Goal: Transaction & Acquisition: Purchase product/service

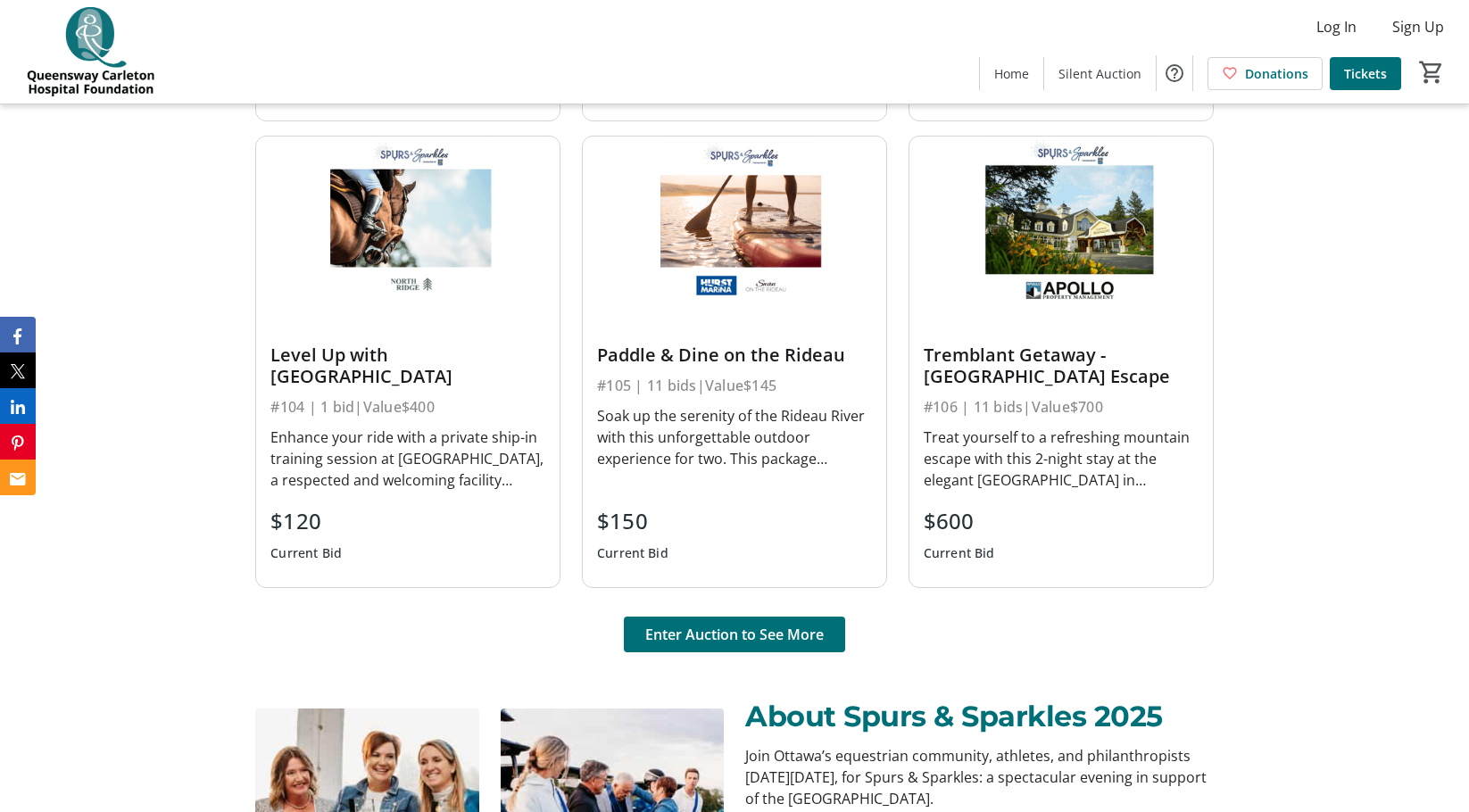
scroll to position [1219, 0]
click at [754, 638] on span "Enter Auction to See More" at bounding box center [734, 633] width 179 height 21
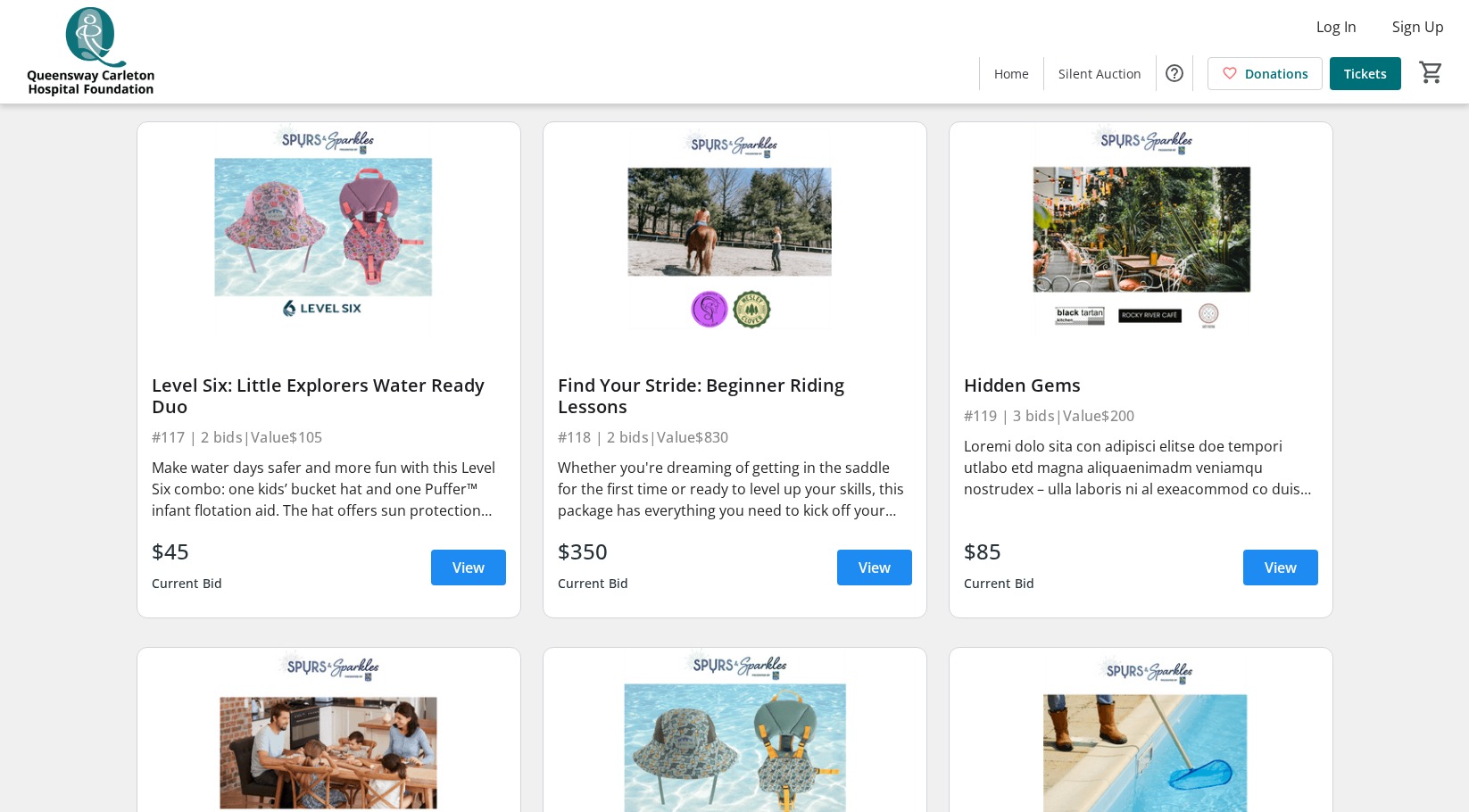
scroll to position [2740, 0]
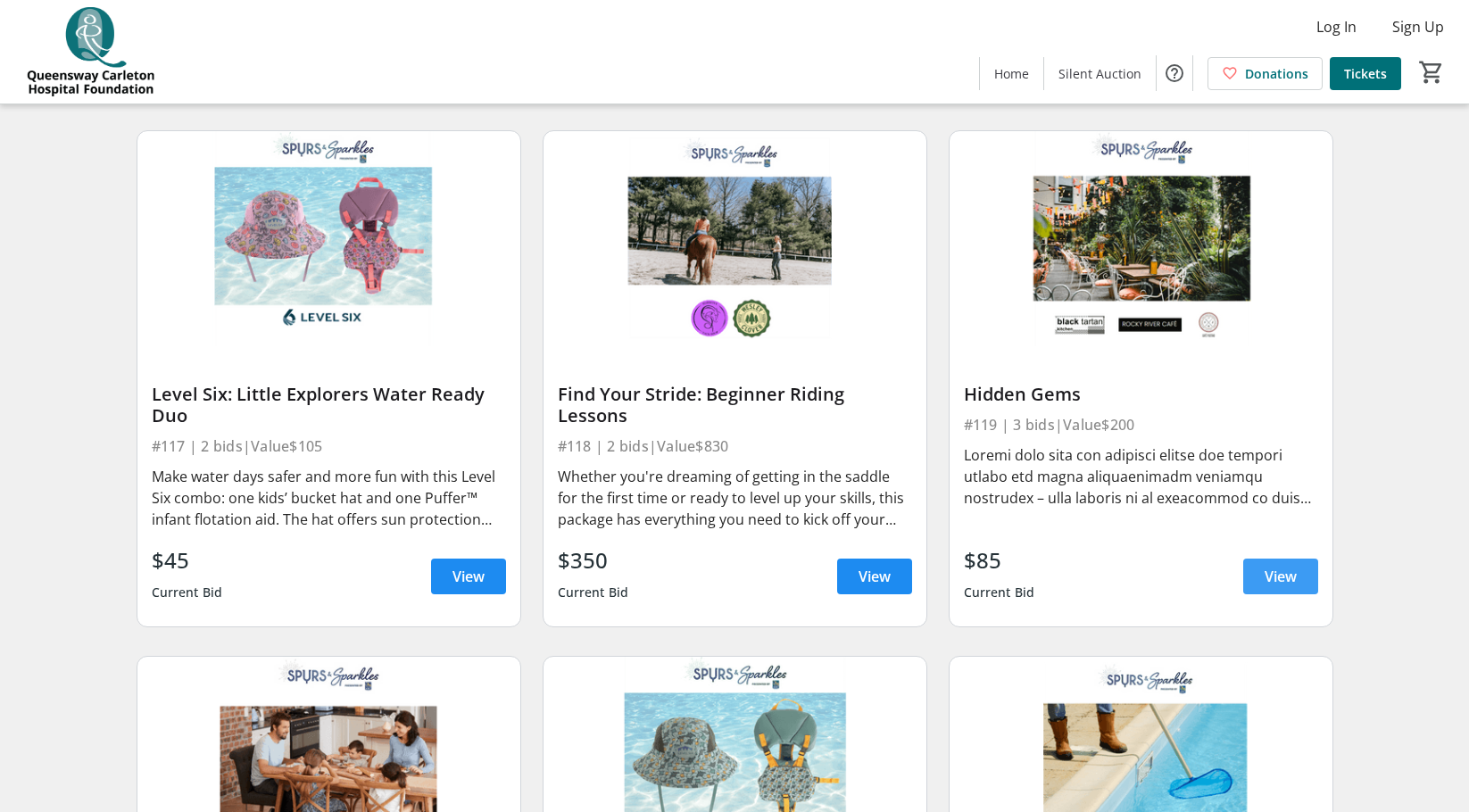
click at [1278, 565] on span "View" at bounding box center [1280, 576] width 32 height 21
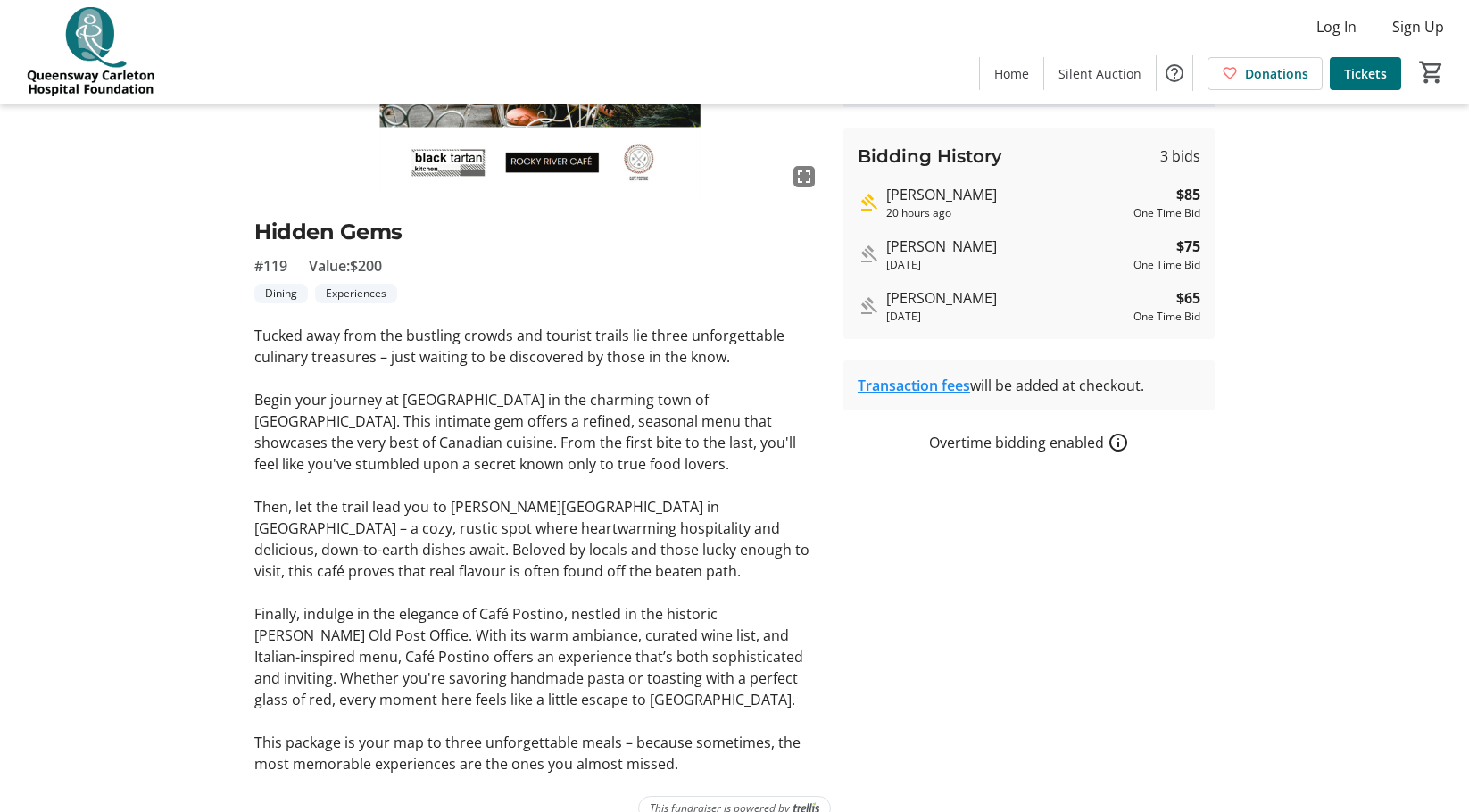
scroll to position [324, 0]
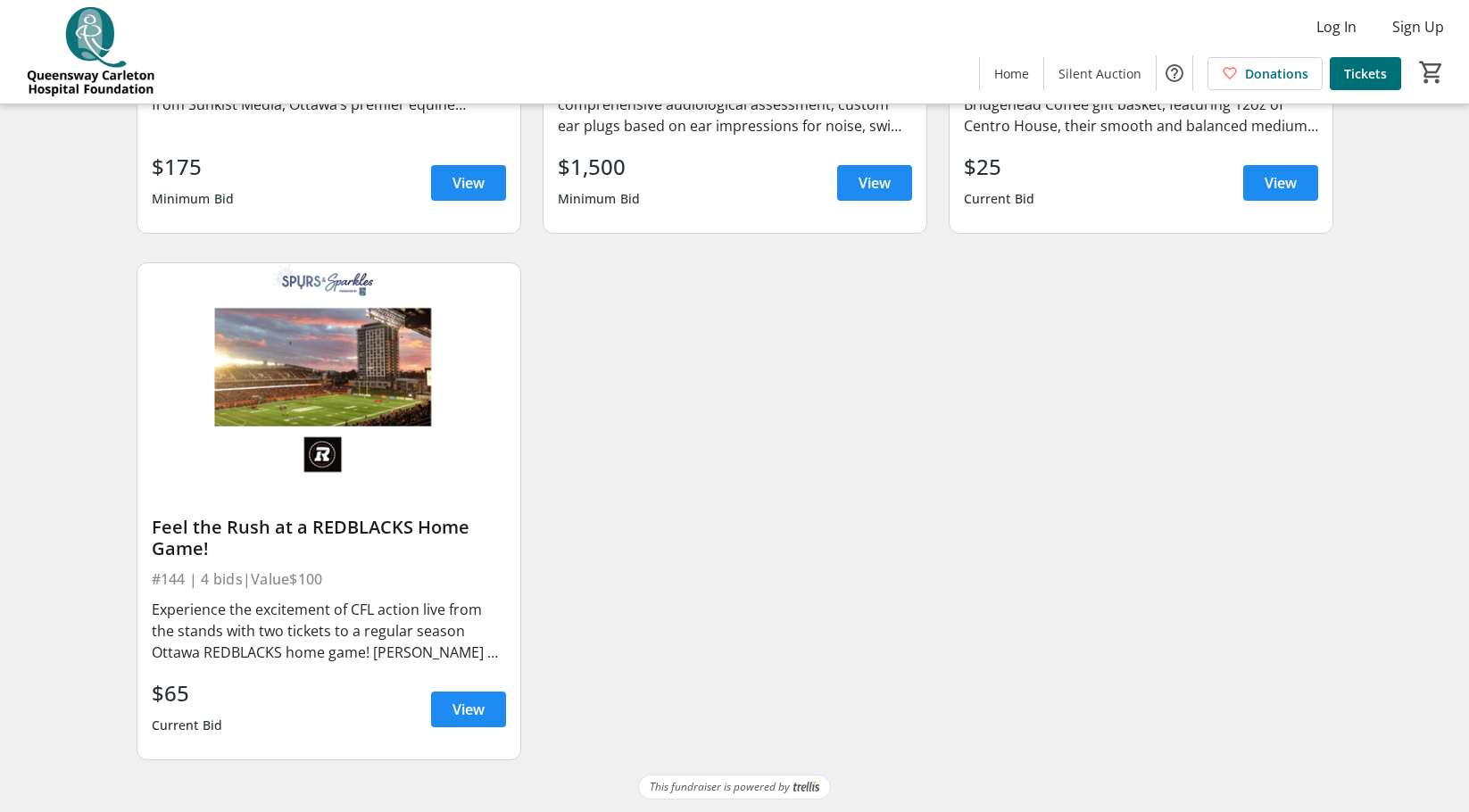
scroll to position [7343, 0]
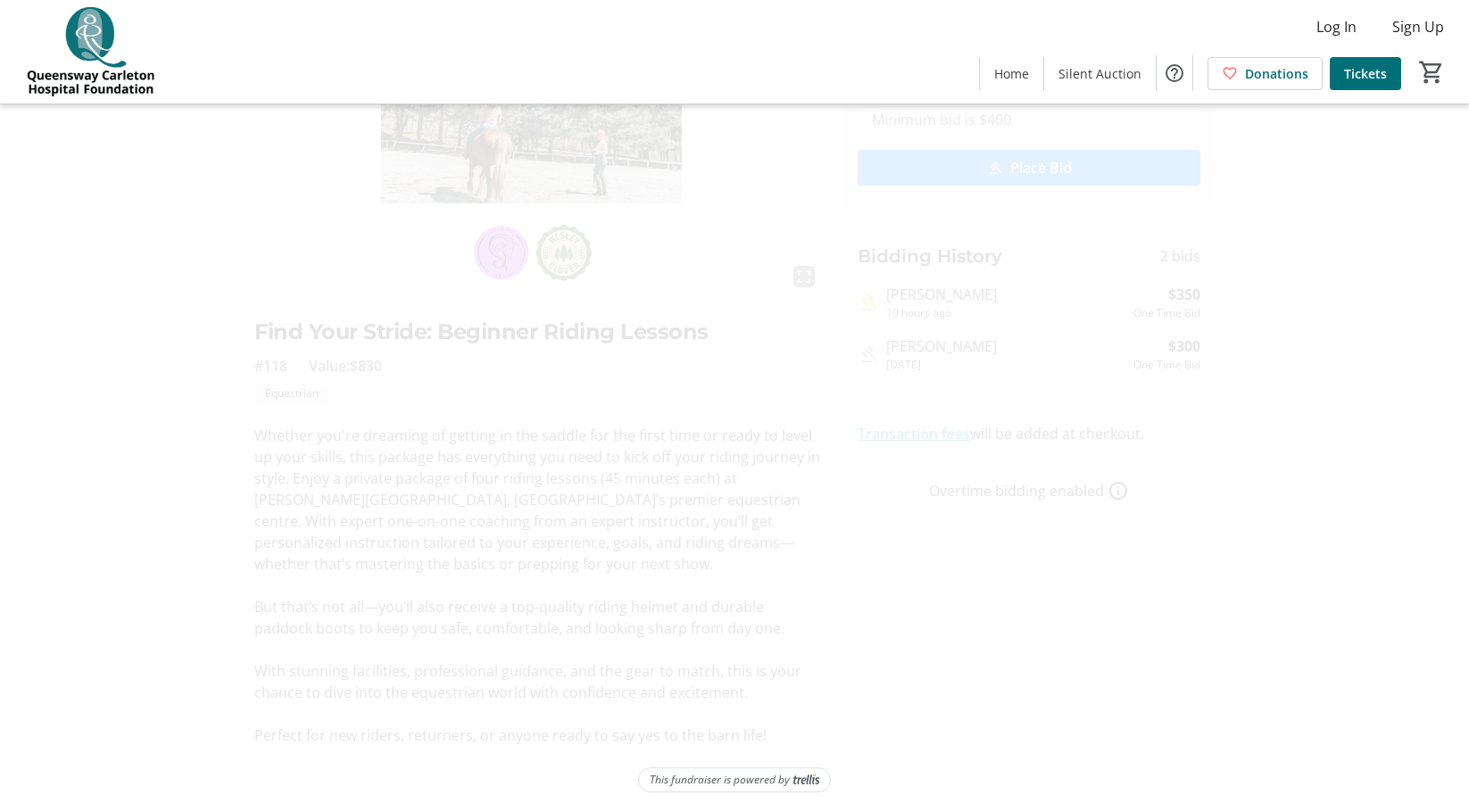
scroll to position [195, 0]
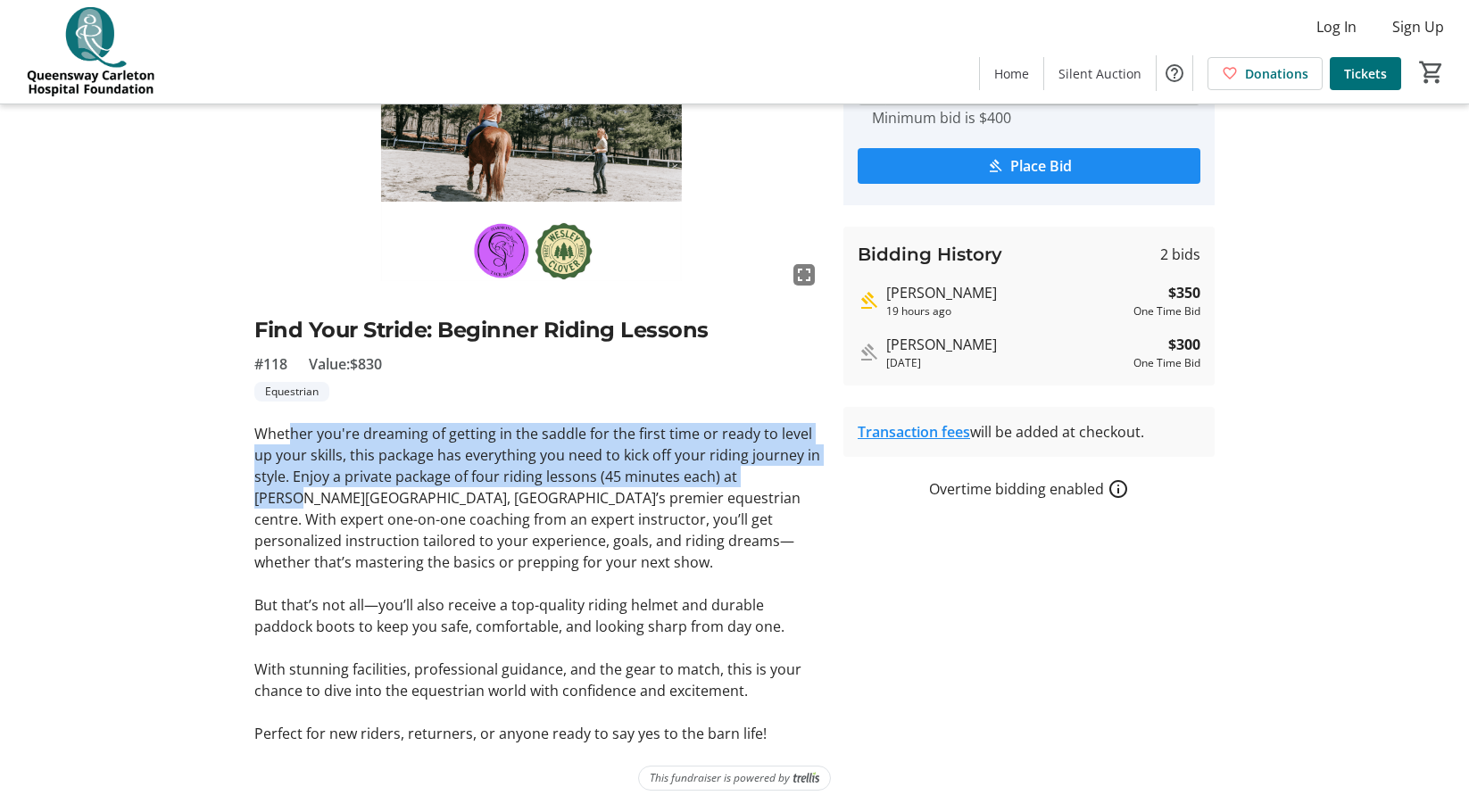
drag, startPoint x: 289, startPoint y: 435, endPoint x: 811, endPoint y: 476, distance: 523.6
click at [811, 476] on p "Whether you're dreaming of getting in the saddle for the first time or ready to…" at bounding box center [538, 498] width 567 height 150
click at [363, 465] on p "Whether you're dreaming of getting in the saddle for the first time or ready to…" at bounding box center [538, 498] width 567 height 150
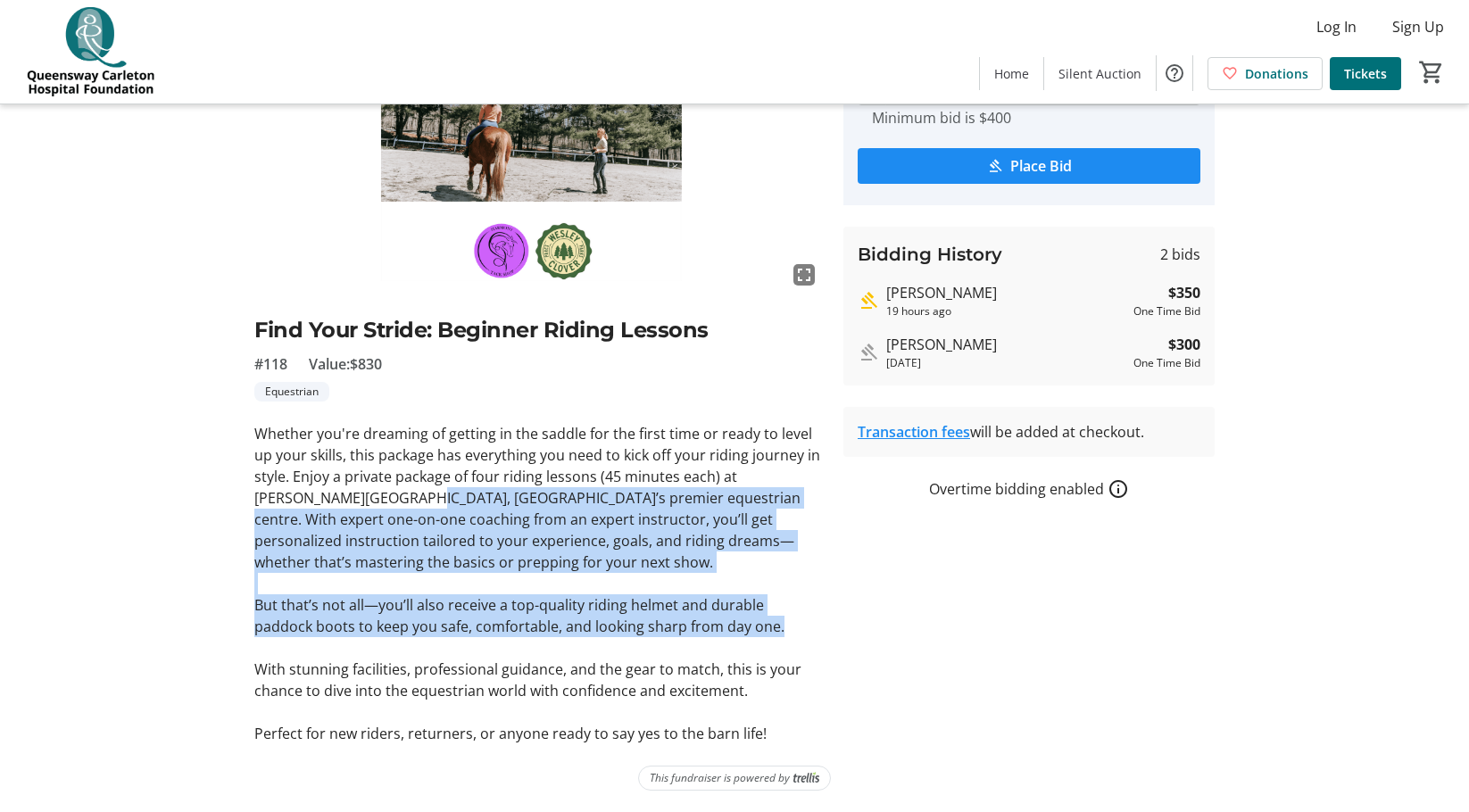
drag, startPoint x: 353, startPoint y: 491, endPoint x: 823, endPoint y: 622, distance: 487.9
click at [823, 622] on tr-auction-item-ui "fullscreen Find Your Stride: Beginner Riding Lessons #118 Value: $830 Equestria…" at bounding box center [537, 358] width 589 height 771
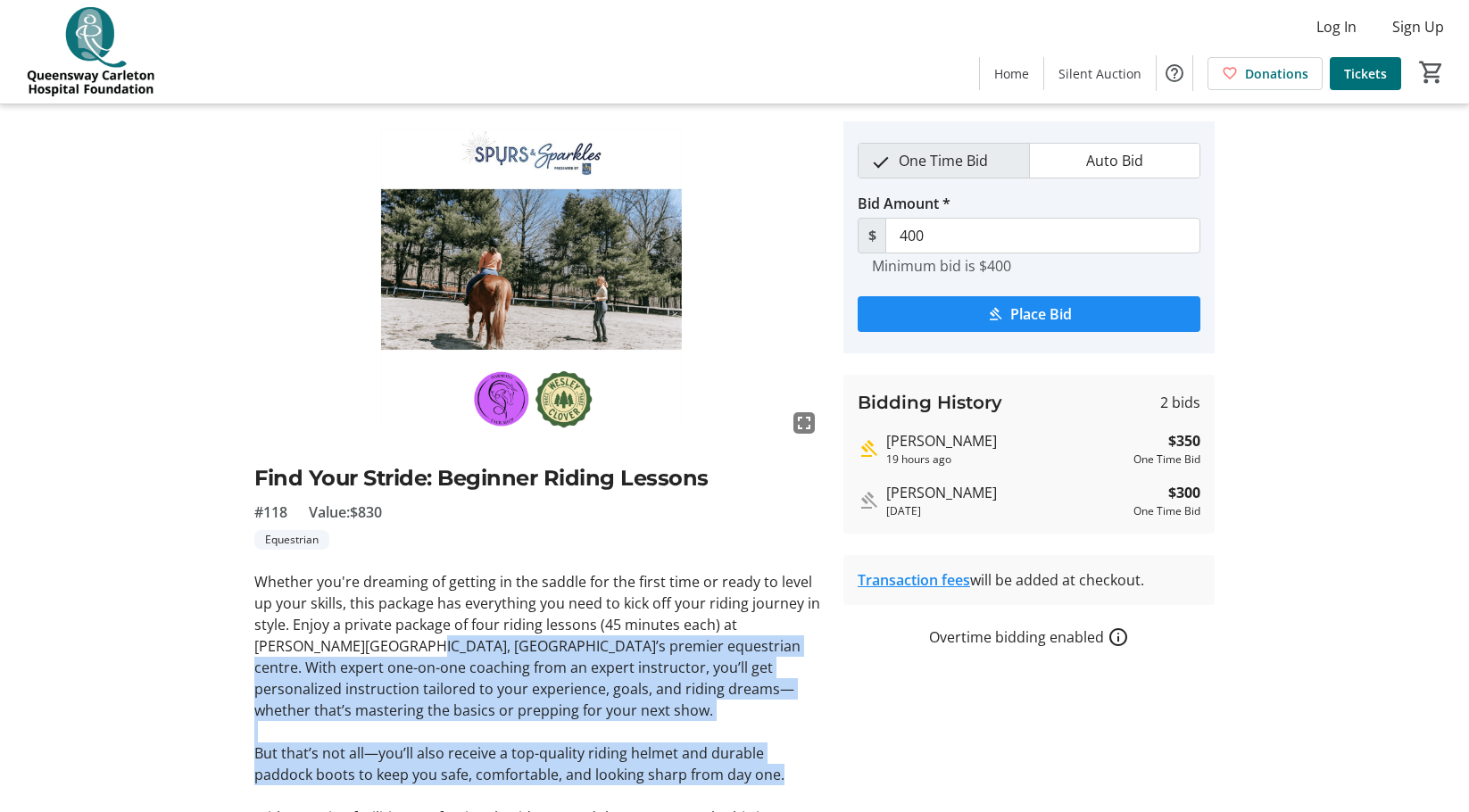
scroll to position [0, 0]
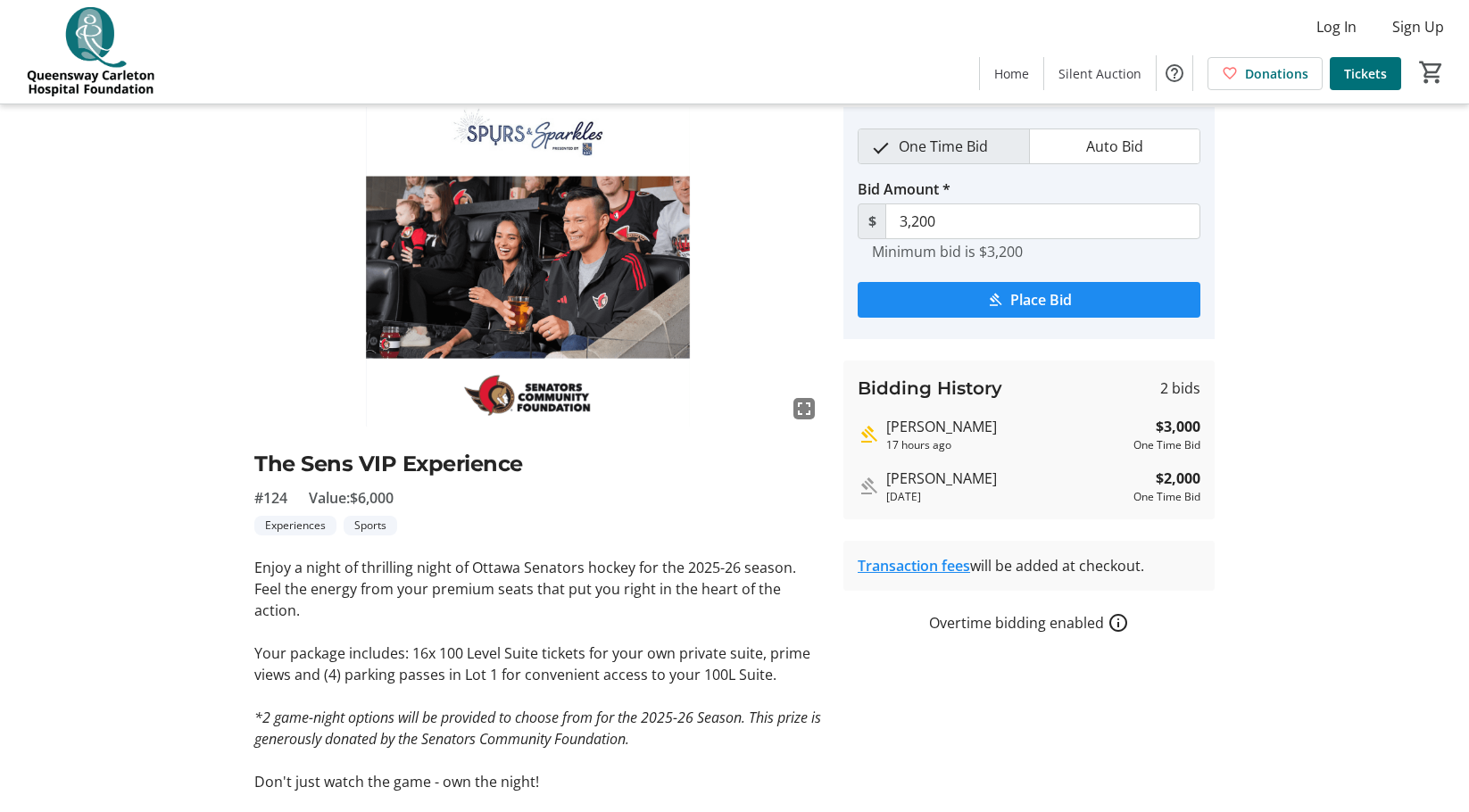
scroll to position [48, 0]
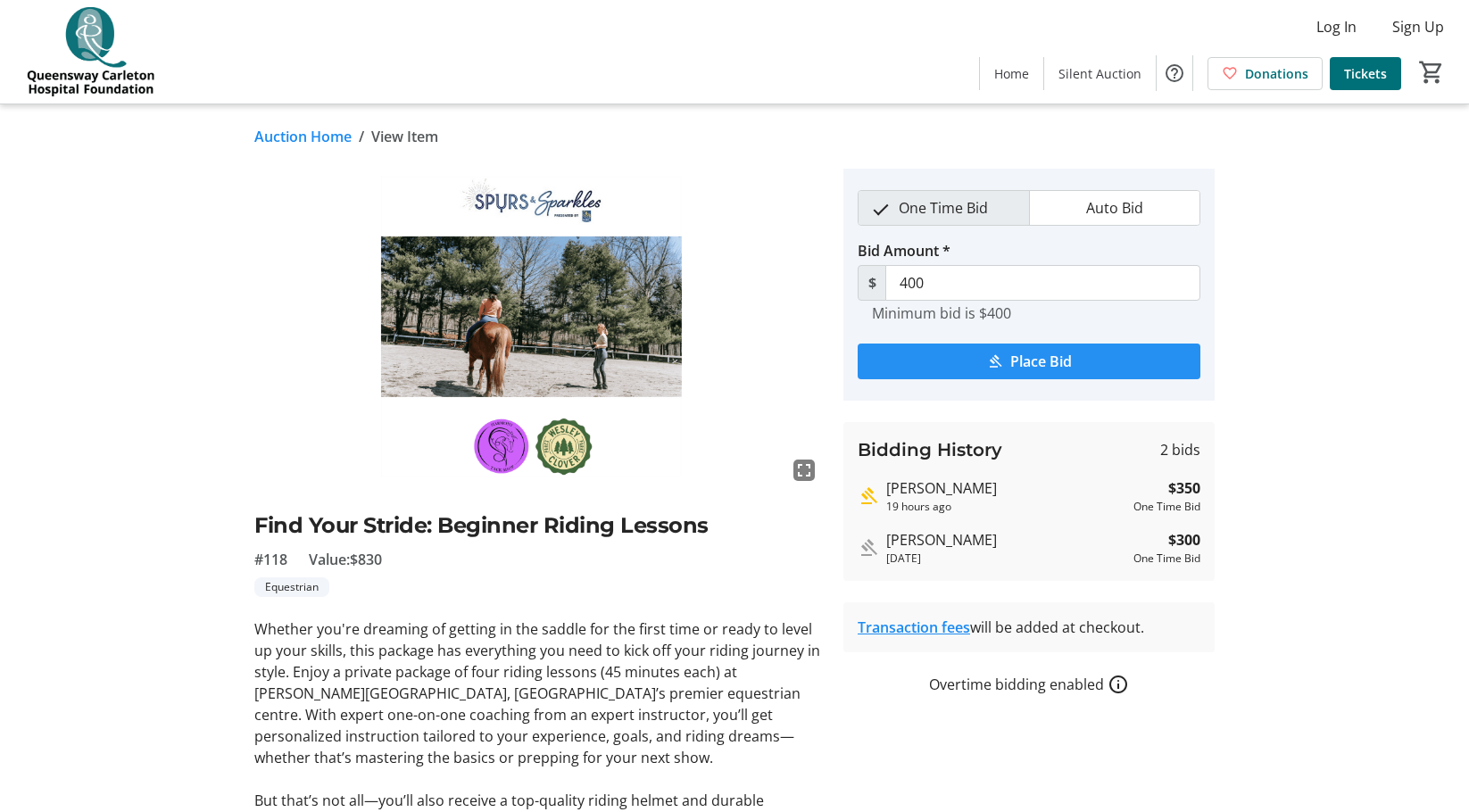
click at [1055, 373] on span "submit" at bounding box center [1029, 361] width 342 height 43
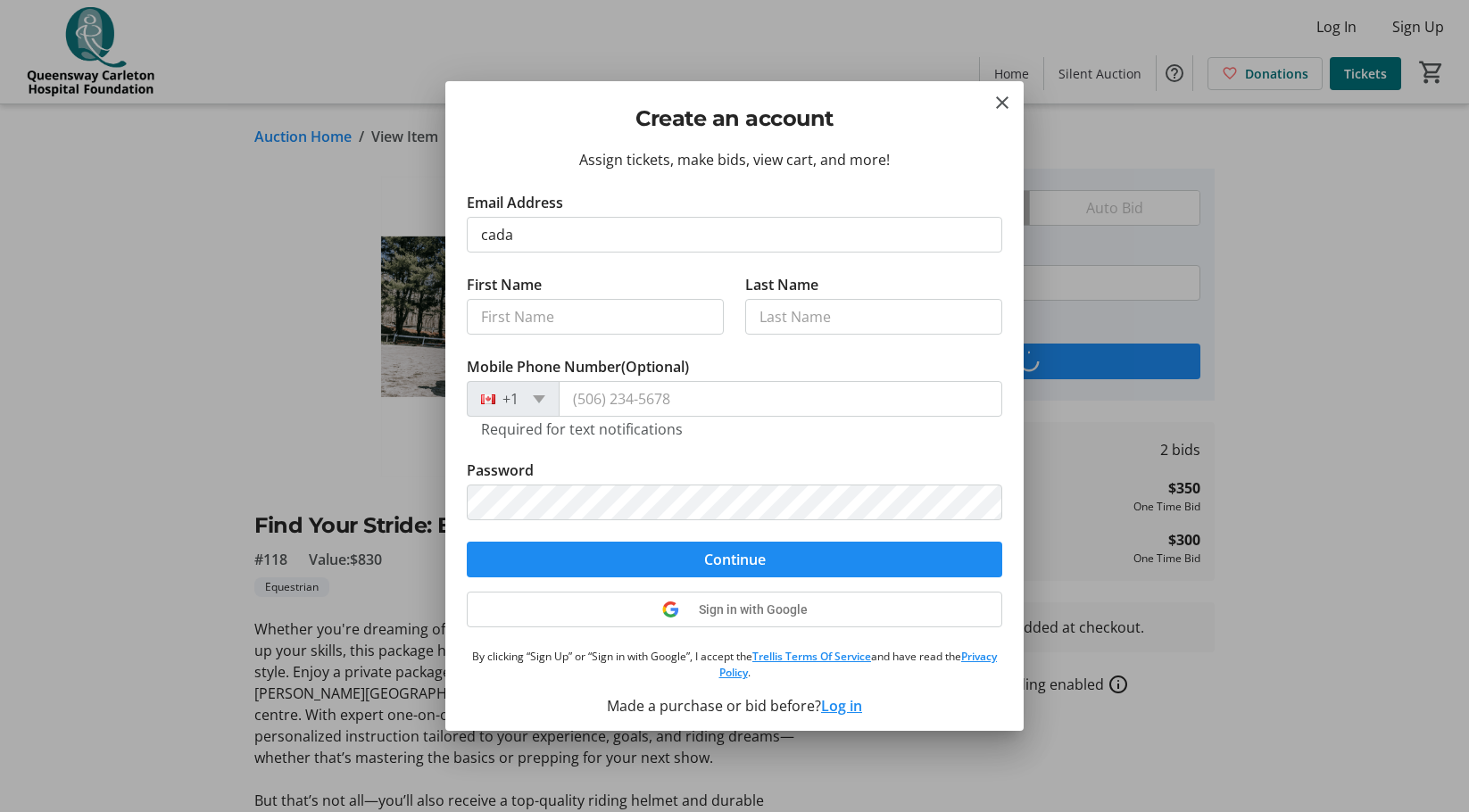
type input "cada.amy@gmail.com"
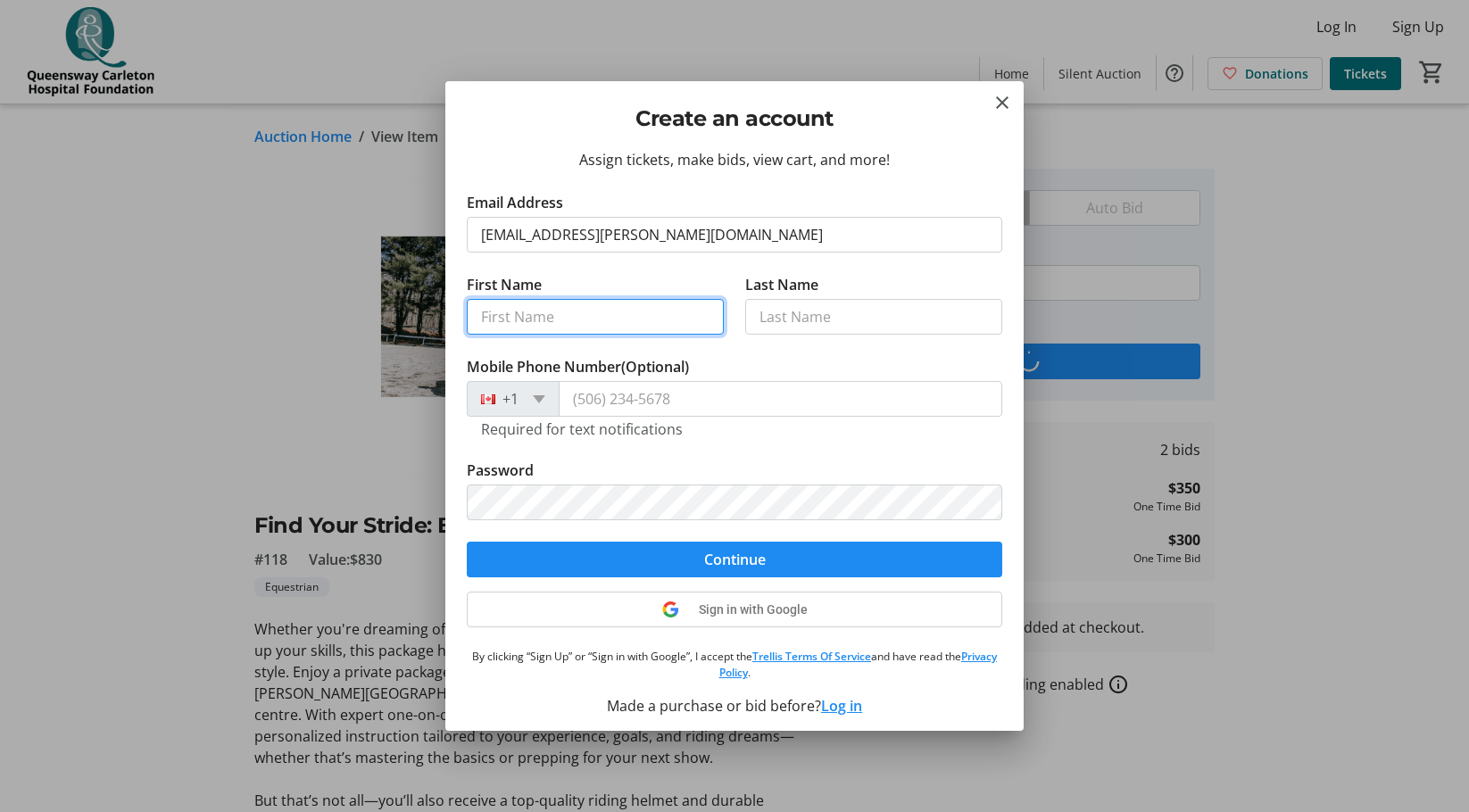
click at [570, 311] on input "First Name" at bounding box center [594, 316] width 257 height 36
type input "Amy"
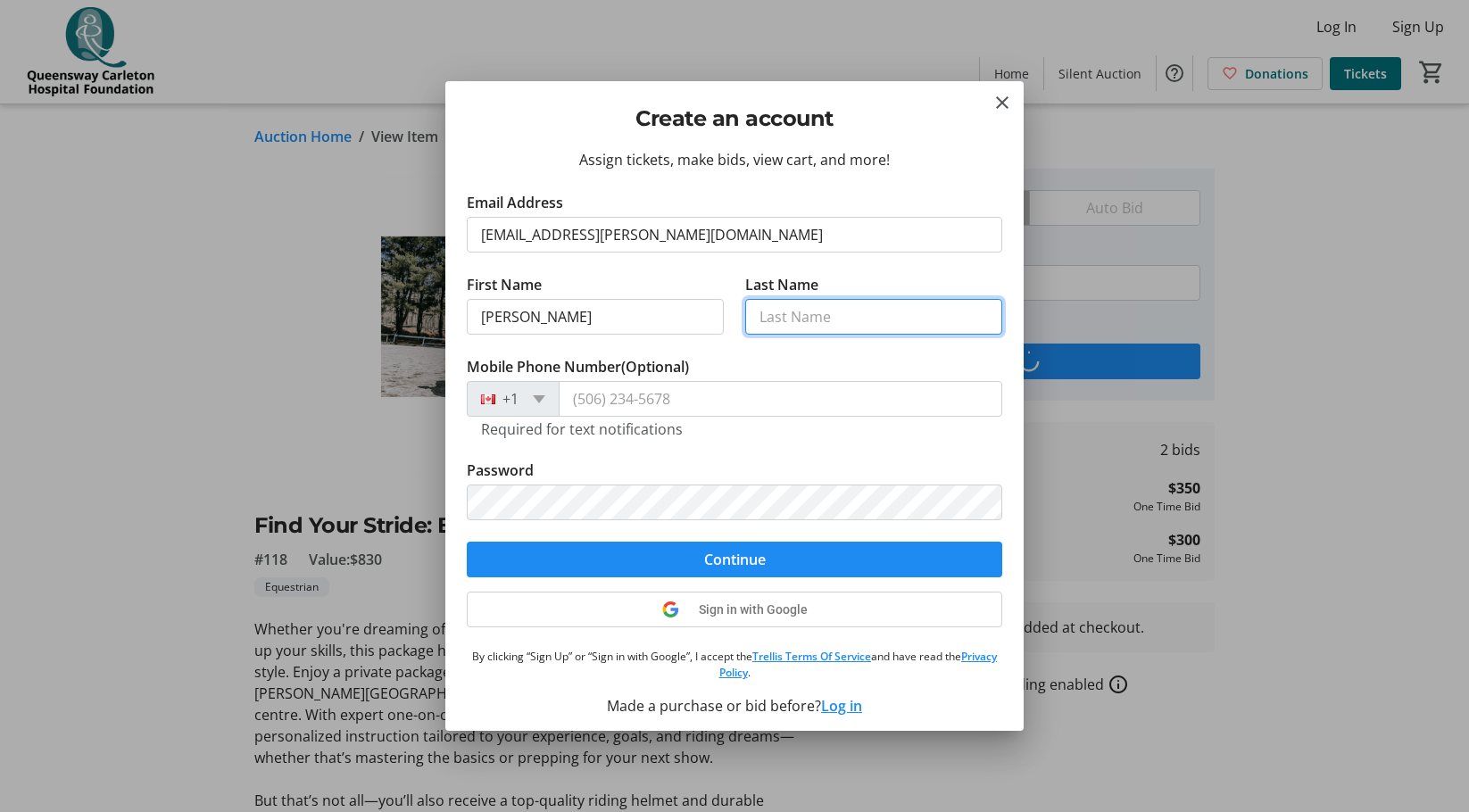
type input "Cada"
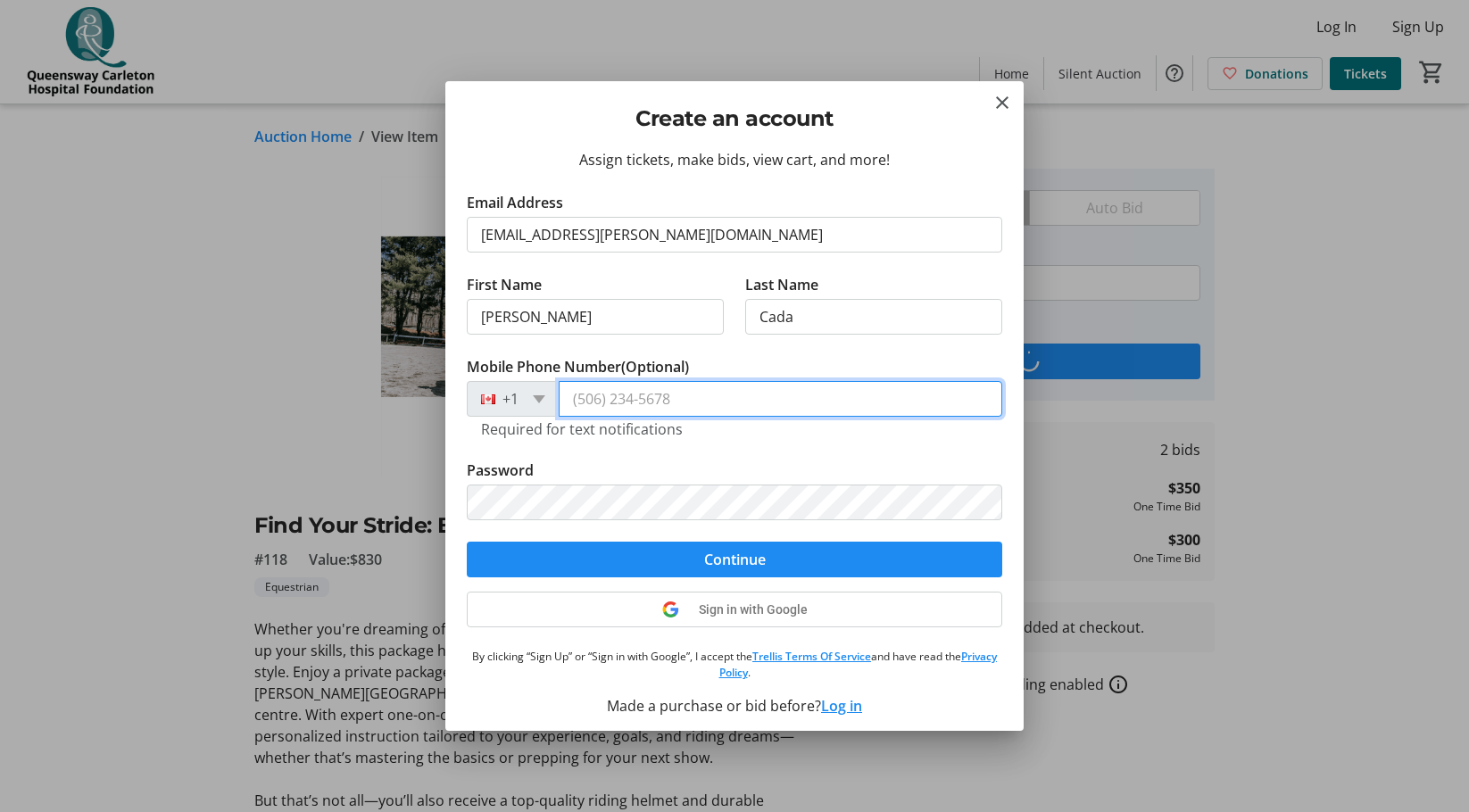
type input "(613) 913-9060"
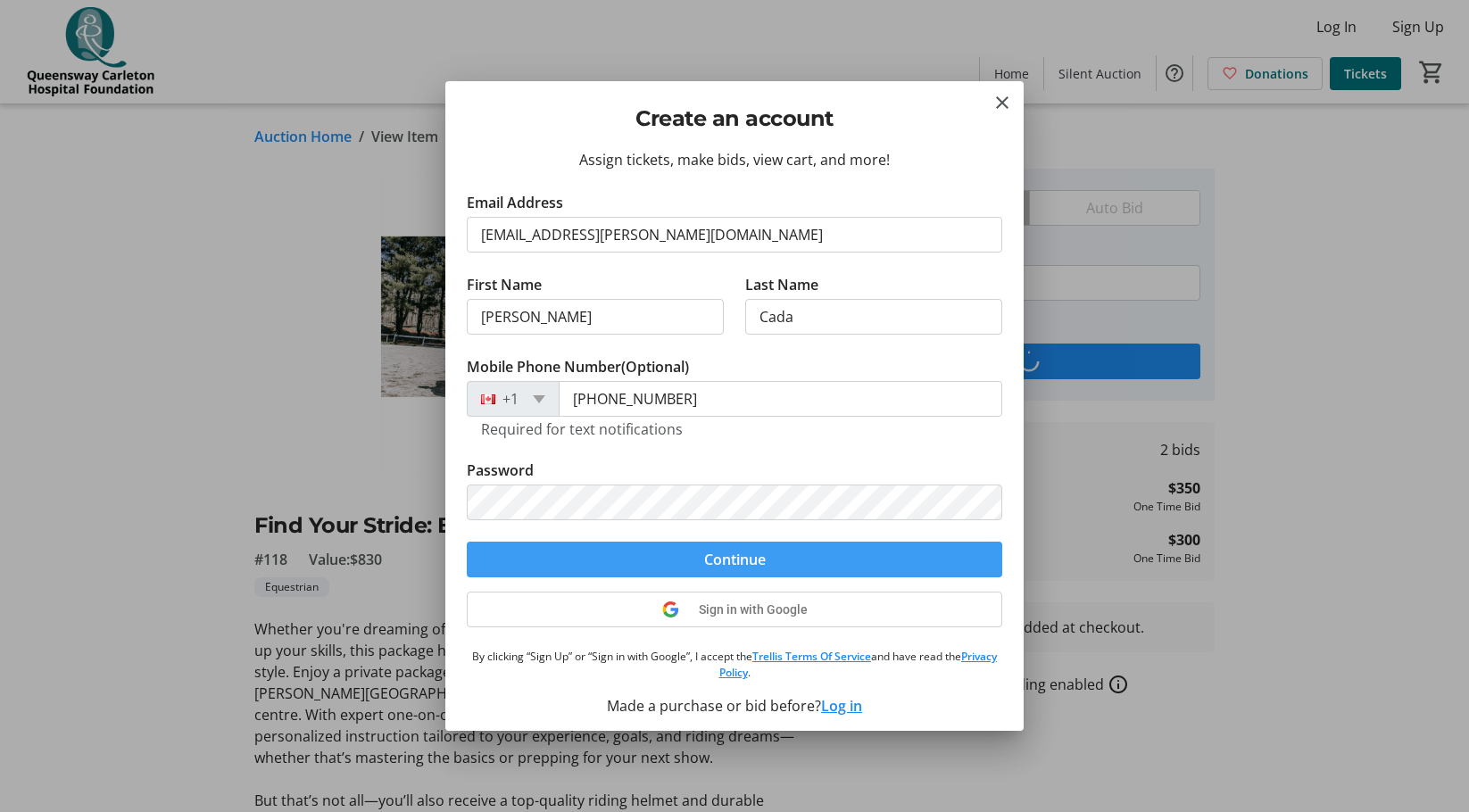
click at [802, 568] on span "submit" at bounding box center [734, 559] width 535 height 43
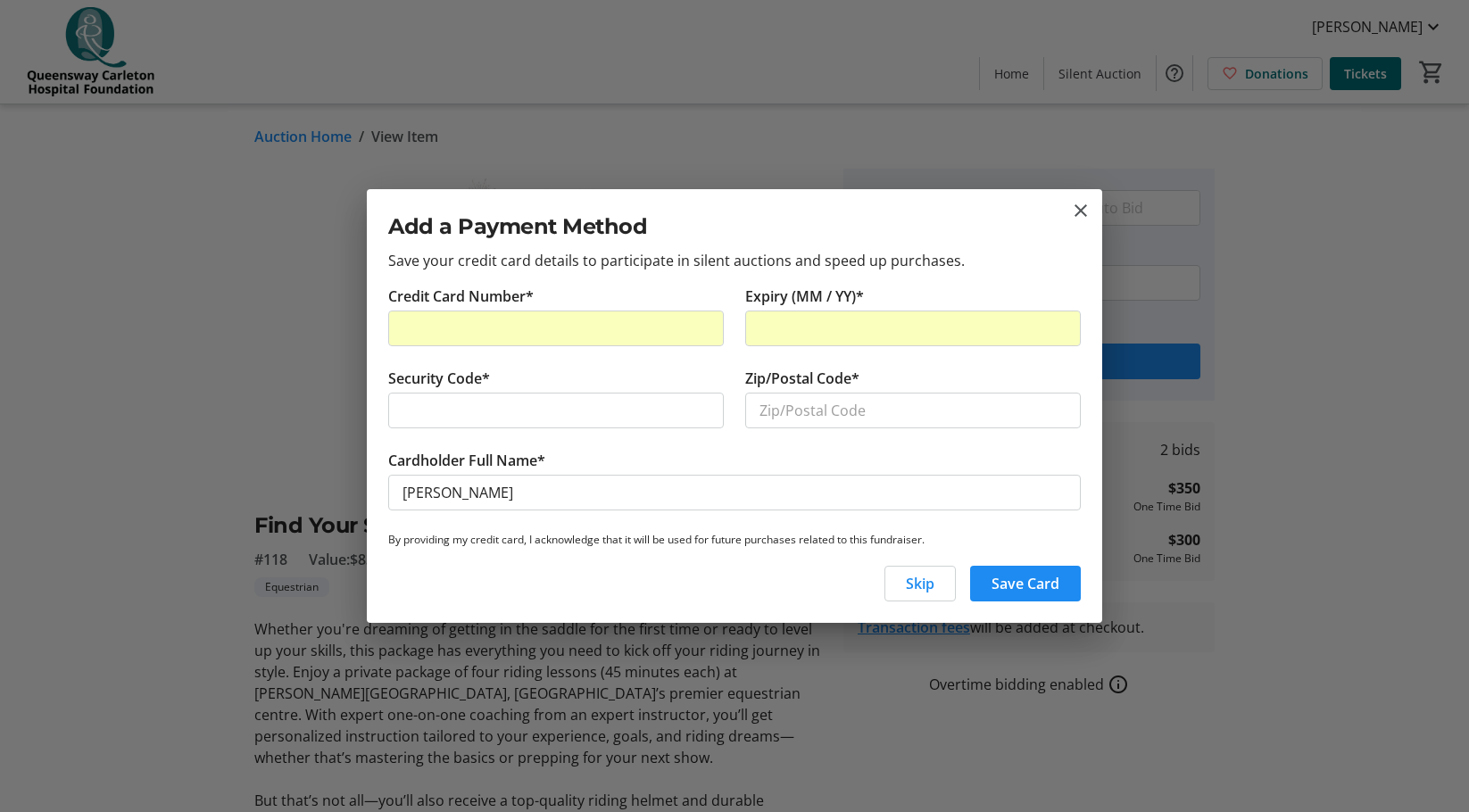
type input "450"
click at [1076, 193] on div "Add a Payment Method Save your credit card details to participate in silent auc…" at bounding box center [734, 236] width 735 height 95
click at [1083, 210] on mat-icon "close" at bounding box center [1081, 210] width 21 height 21
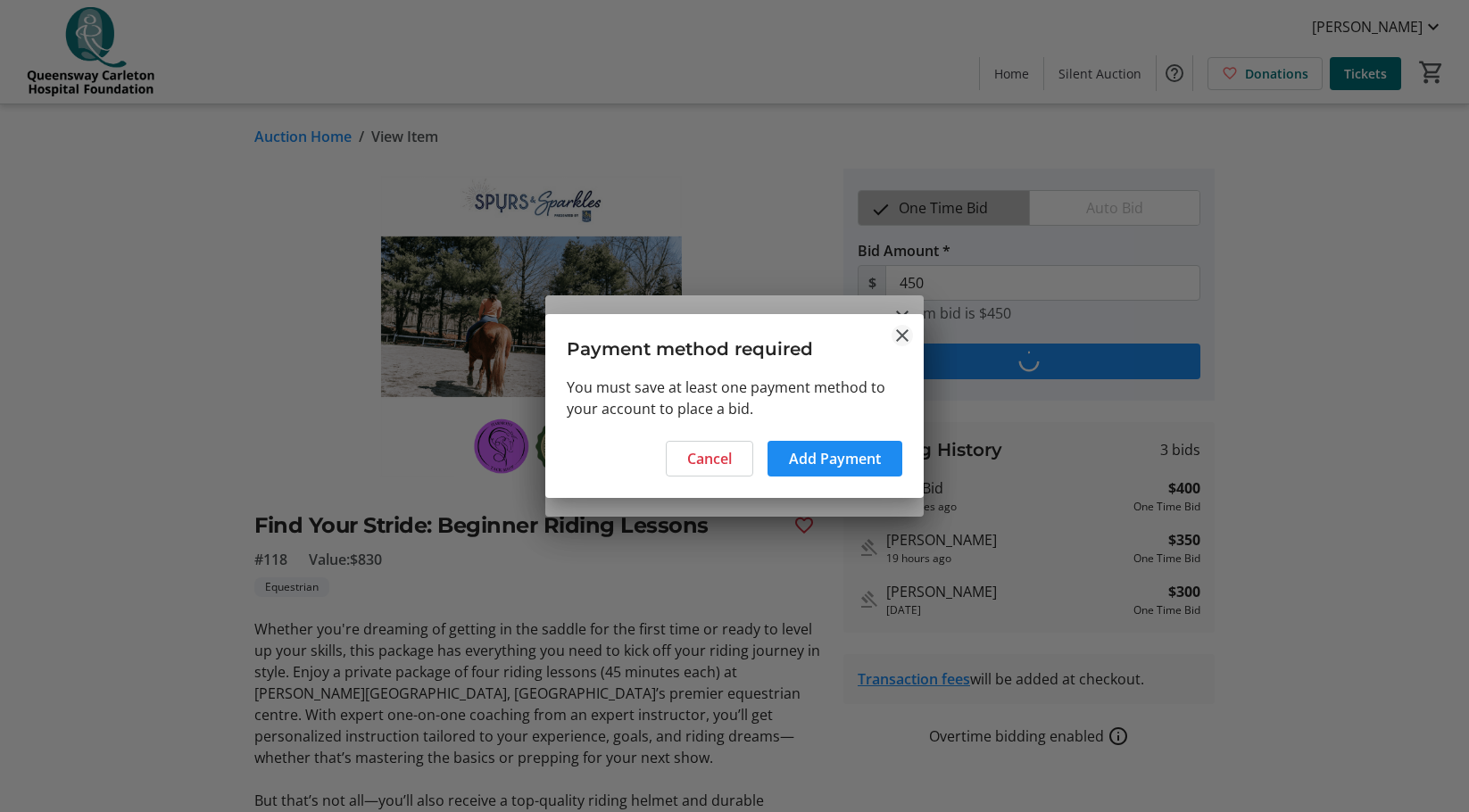
click at [899, 332] on mat-icon "Close" at bounding box center [902, 335] width 21 height 21
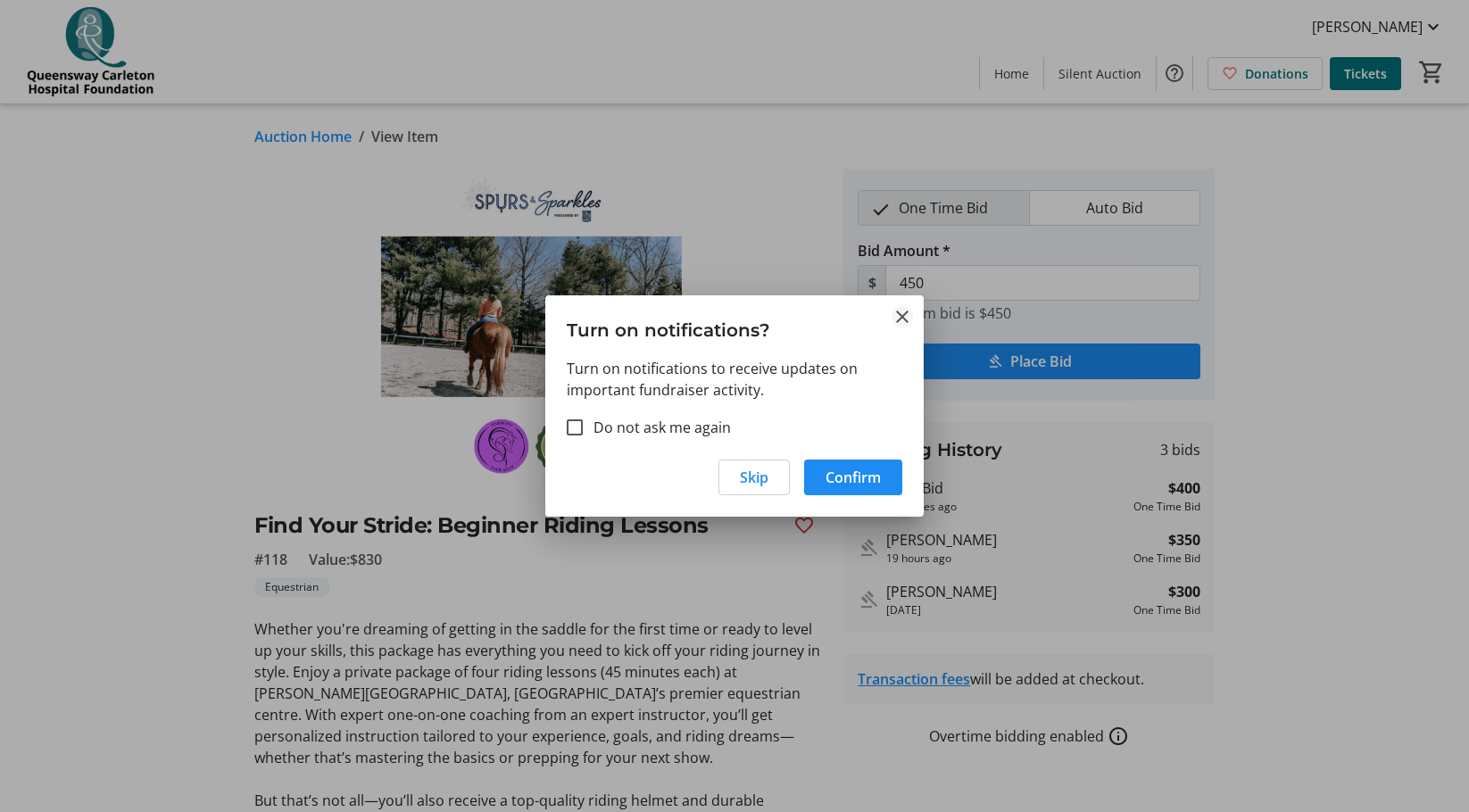
click at [902, 323] on mat-icon "Close" at bounding box center [902, 316] width 21 height 21
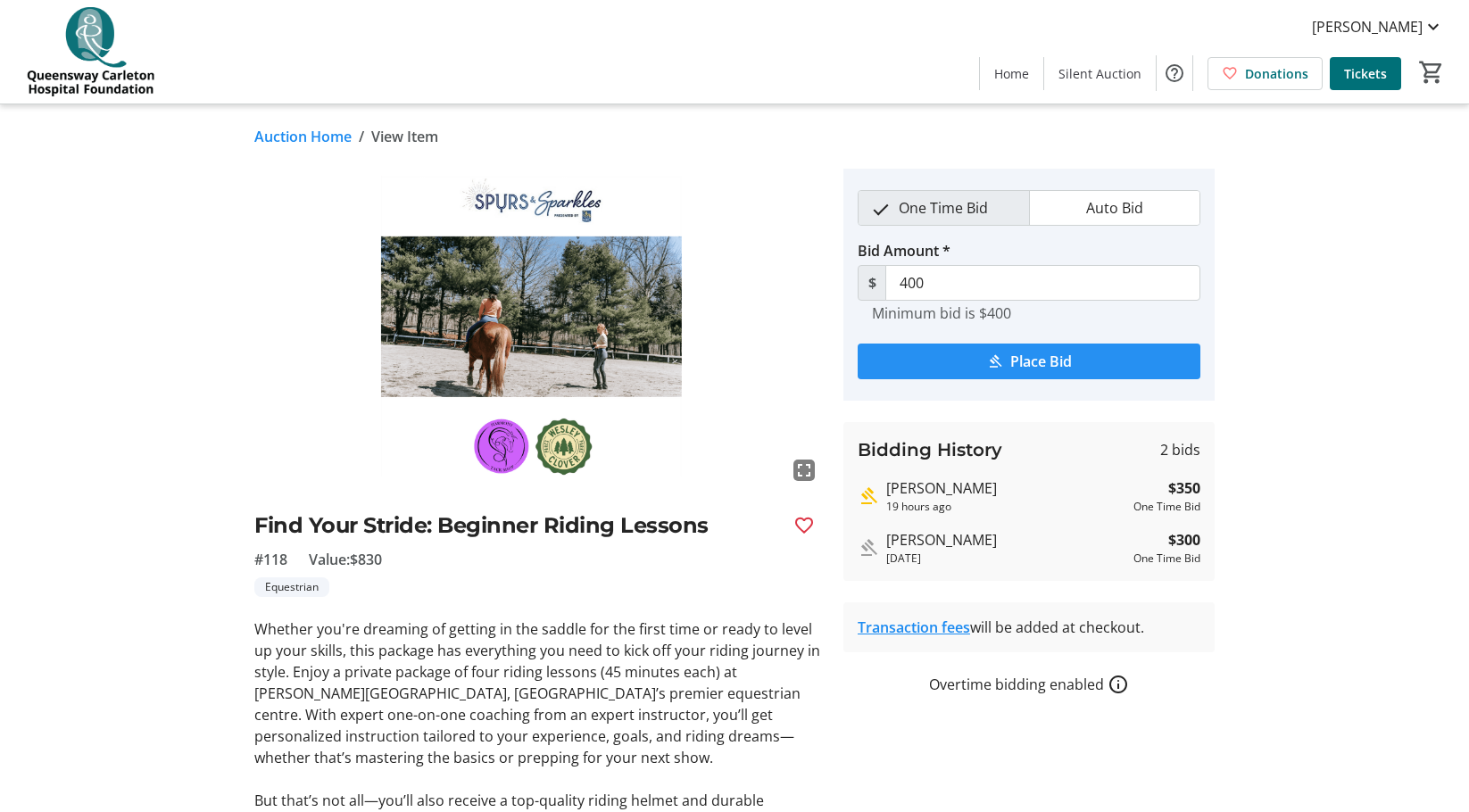
click at [1073, 360] on span "submit" at bounding box center [1029, 361] width 342 height 43
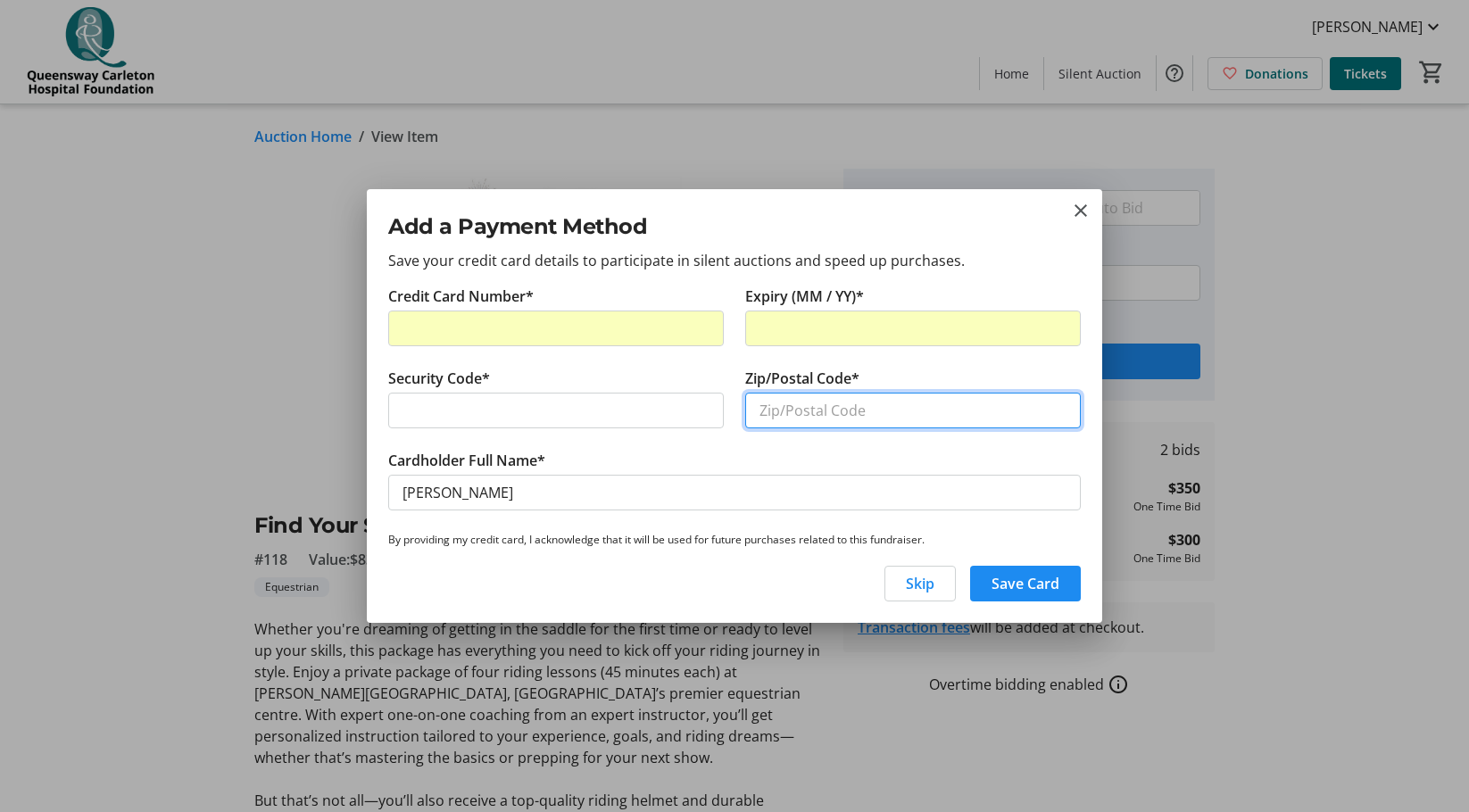
click at [801, 405] on input "Zip/Postal Code*" at bounding box center [912, 409] width 336 height 36
type input "k1z 5k9"
click at [1013, 586] on span "Save Card" at bounding box center [1025, 583] width 68 height 21
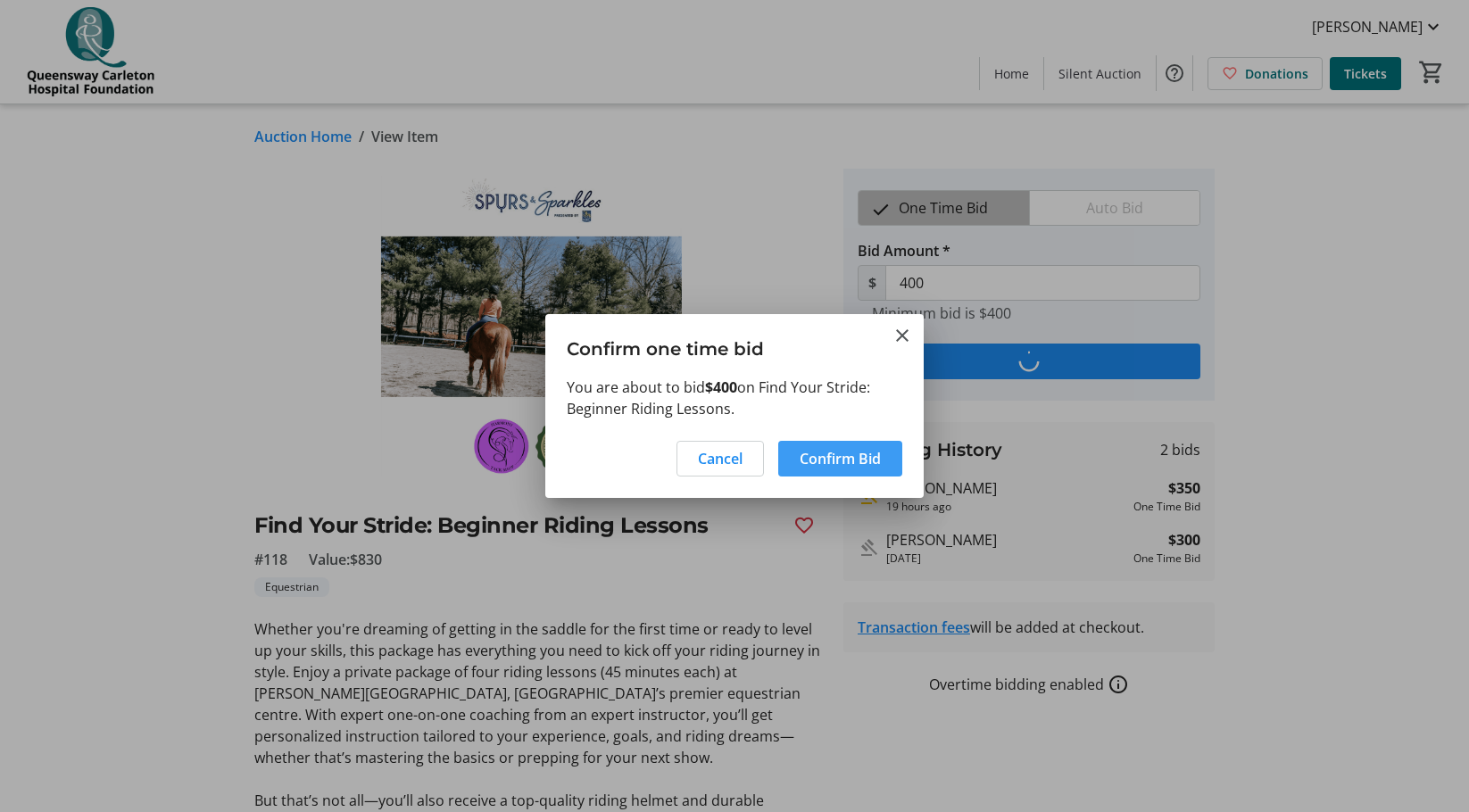
click at [840, 460] on span "Confirm Bid" at bounding box center [840, 458] width 81 height 21
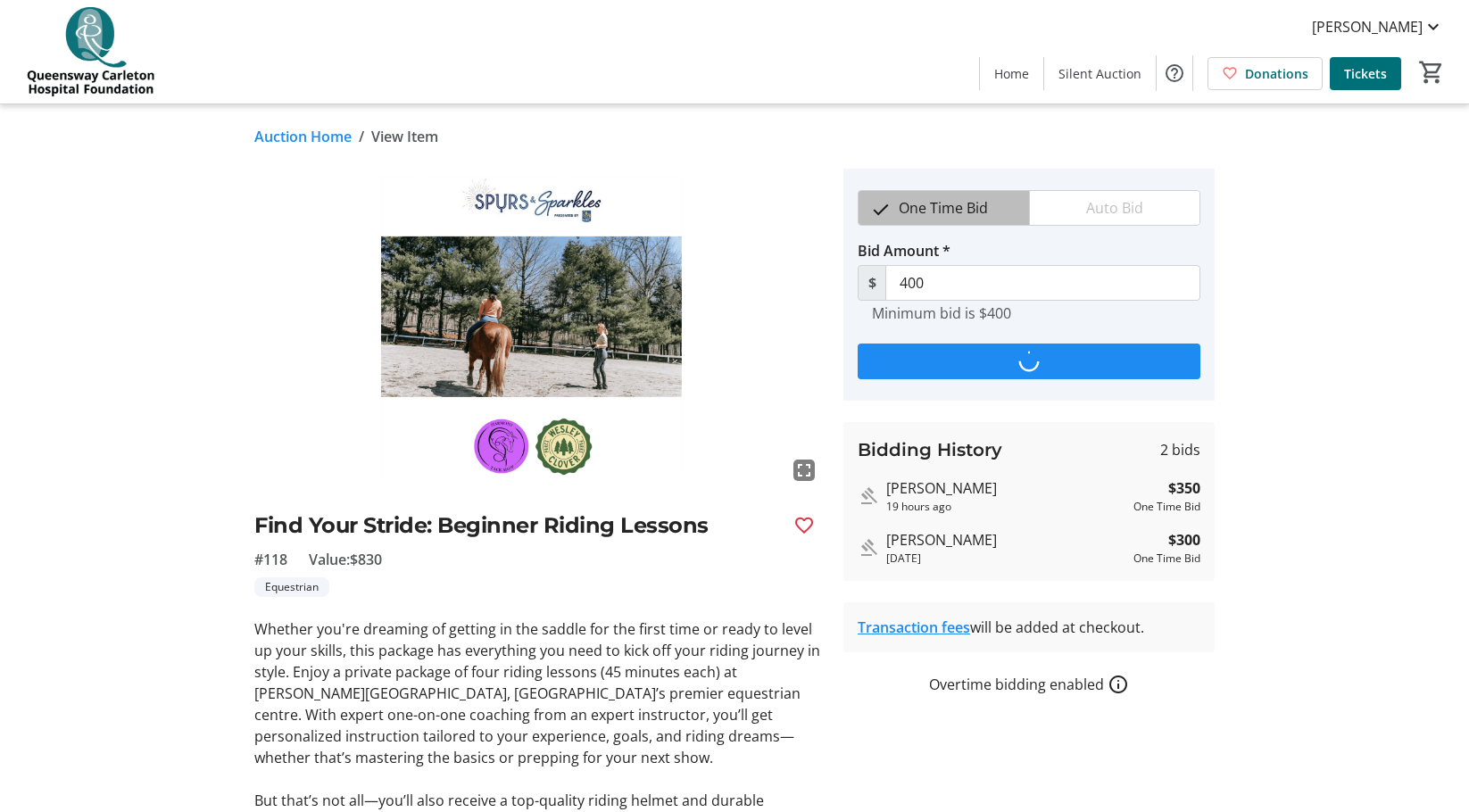
type input "450"
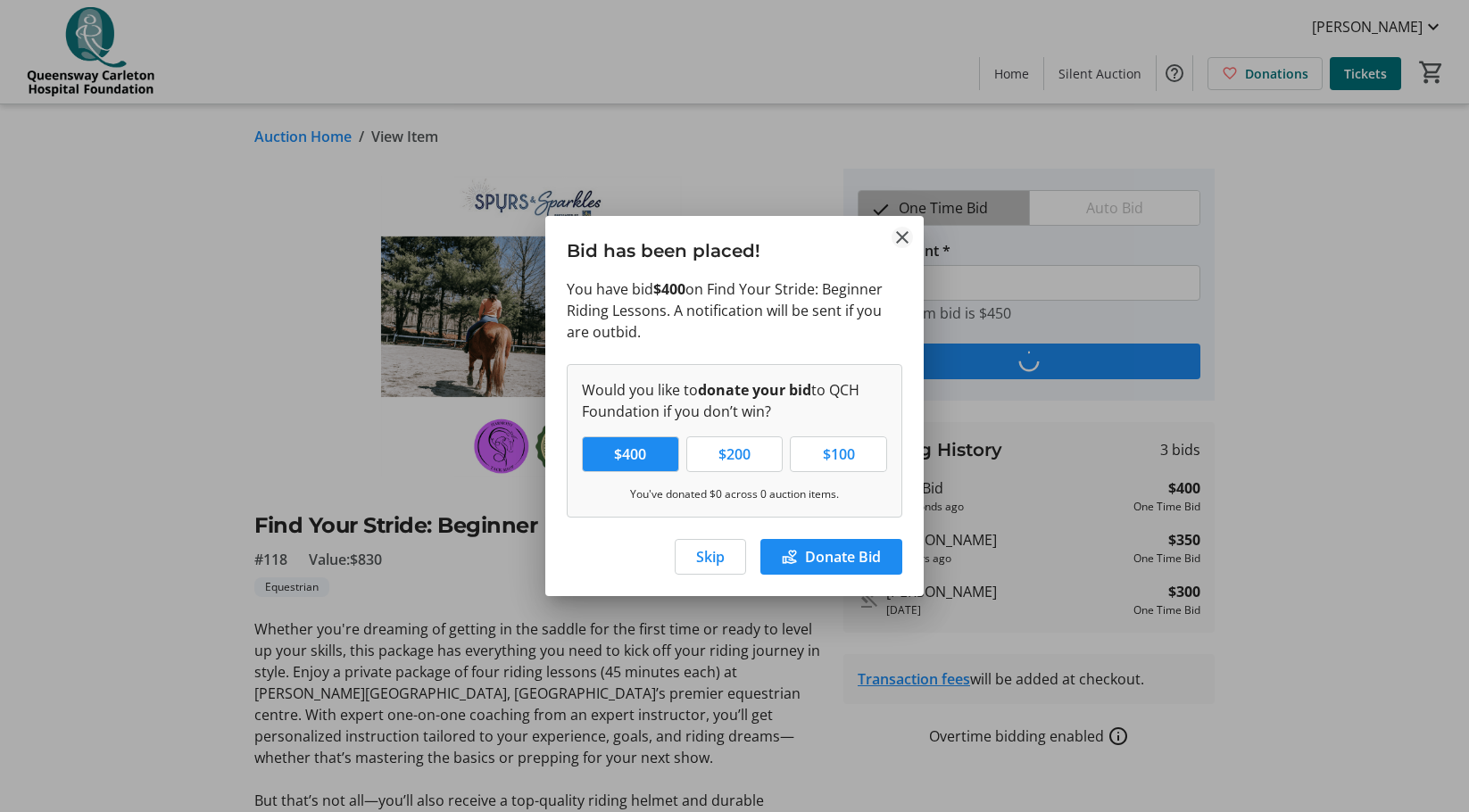
click at [901, 236] on mat-icon "Close" at bounding box center [902, 237] width 21 height 21
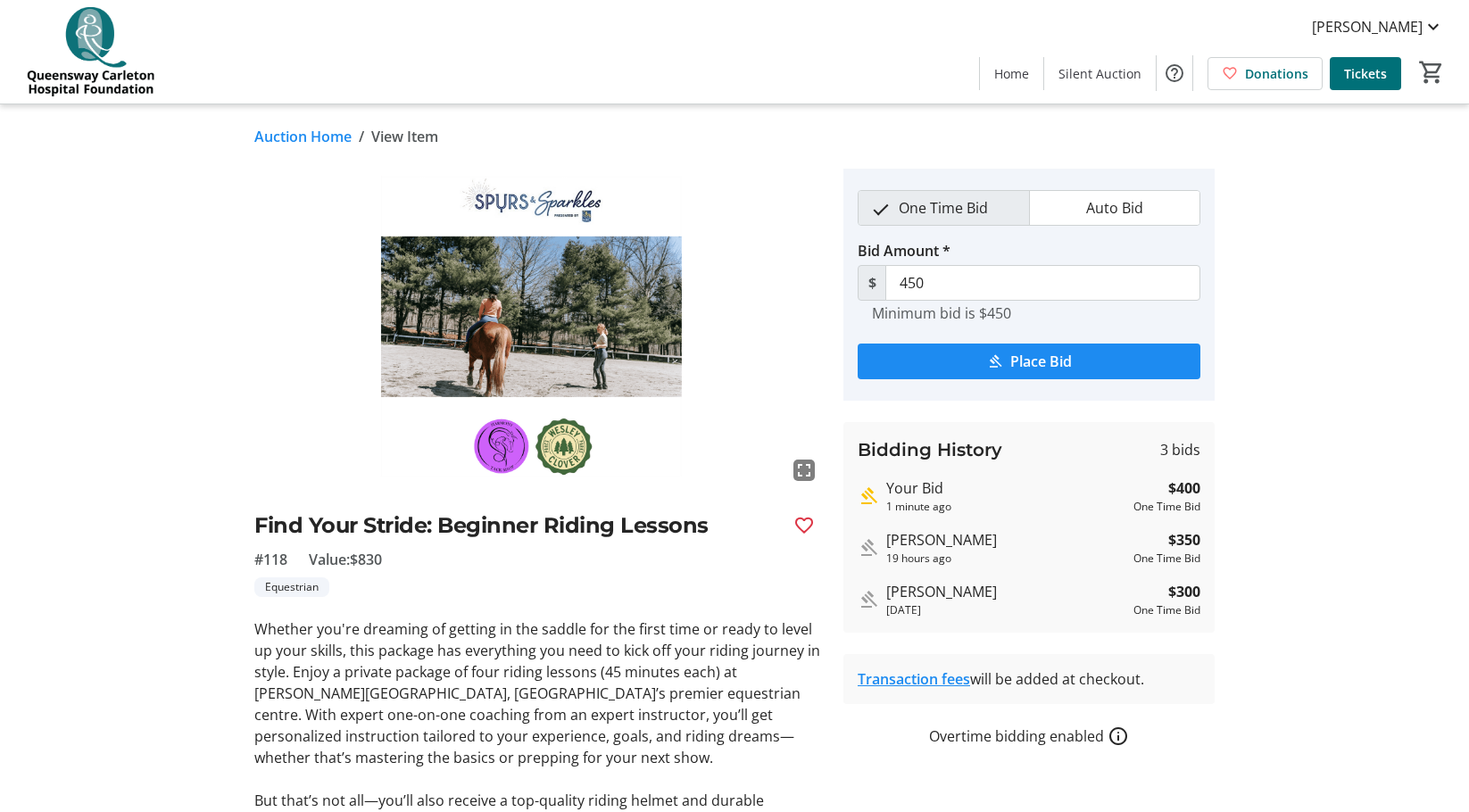
scroll to position [195, 0]
